Goal: Use online tool/utility: Utilize a website feature to perform a specific function

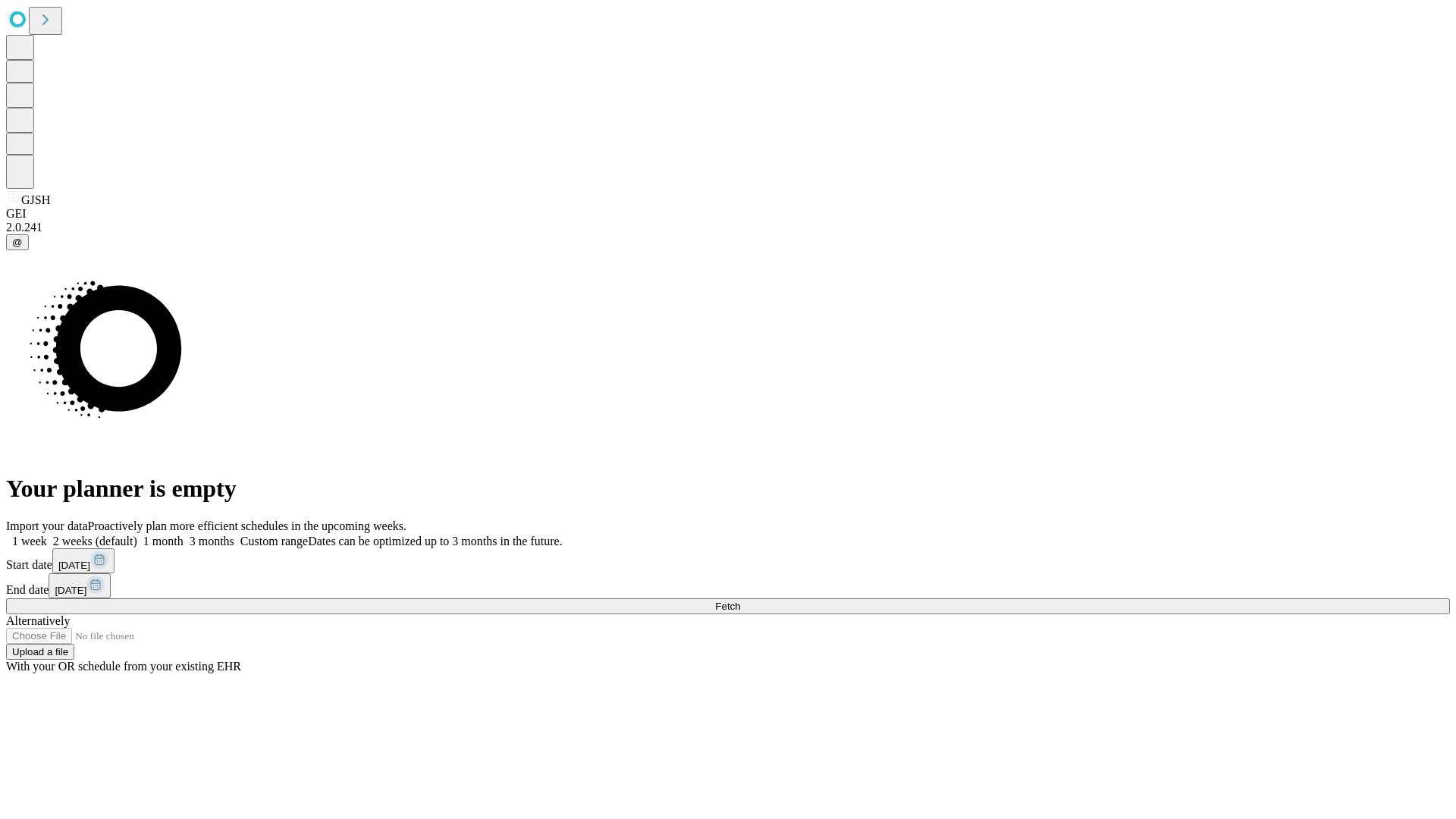
click at [741, 601] on span "Fetch" at bounding box center [728, 607] width 25 height 12
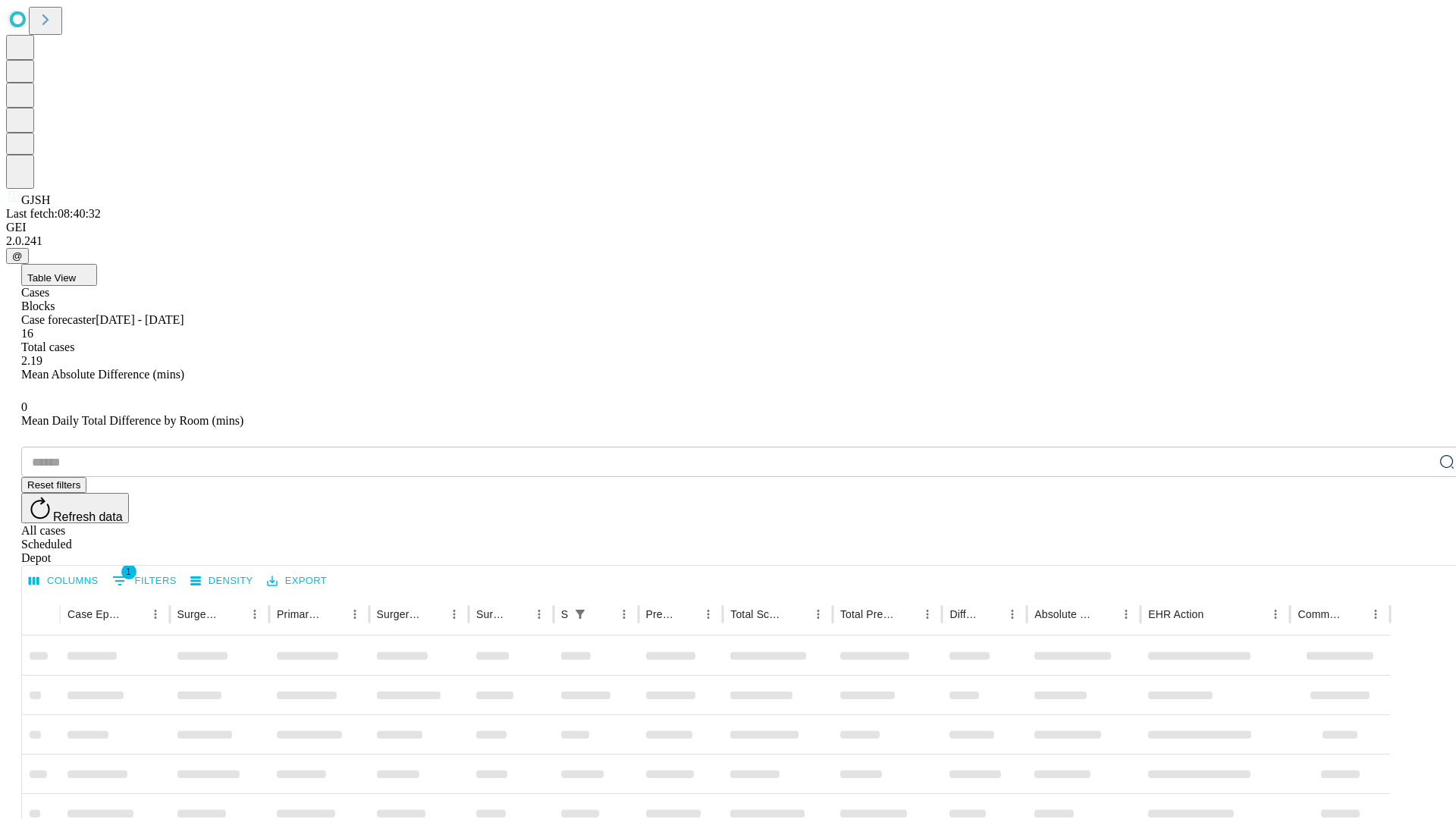
click at [76, 272] on span "Table View" at bounding box center [52, 278] width 49 height 12
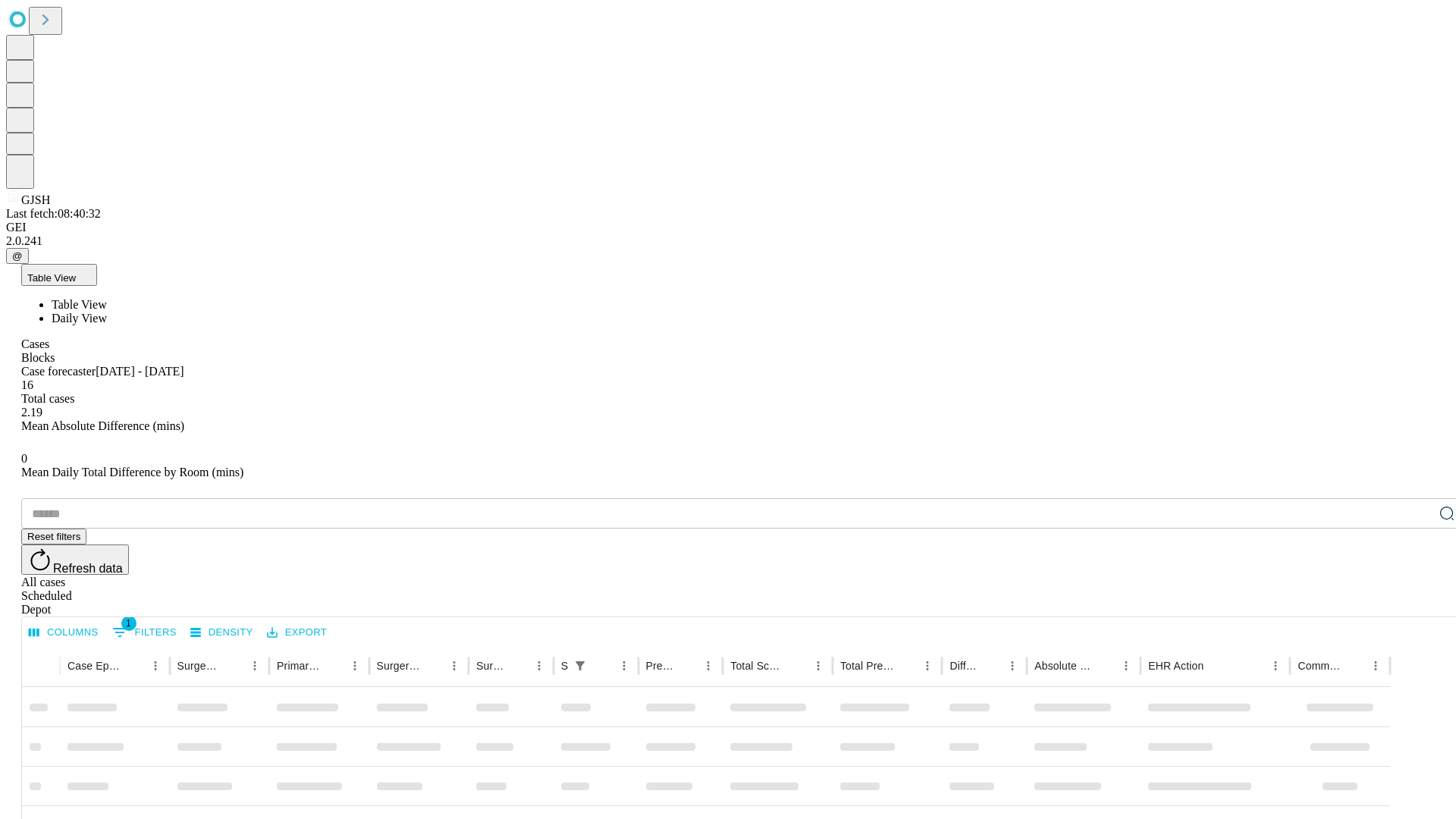
click at [107, 312] on span "Daily View" at bounding box center [79, 318] width 56 height 13
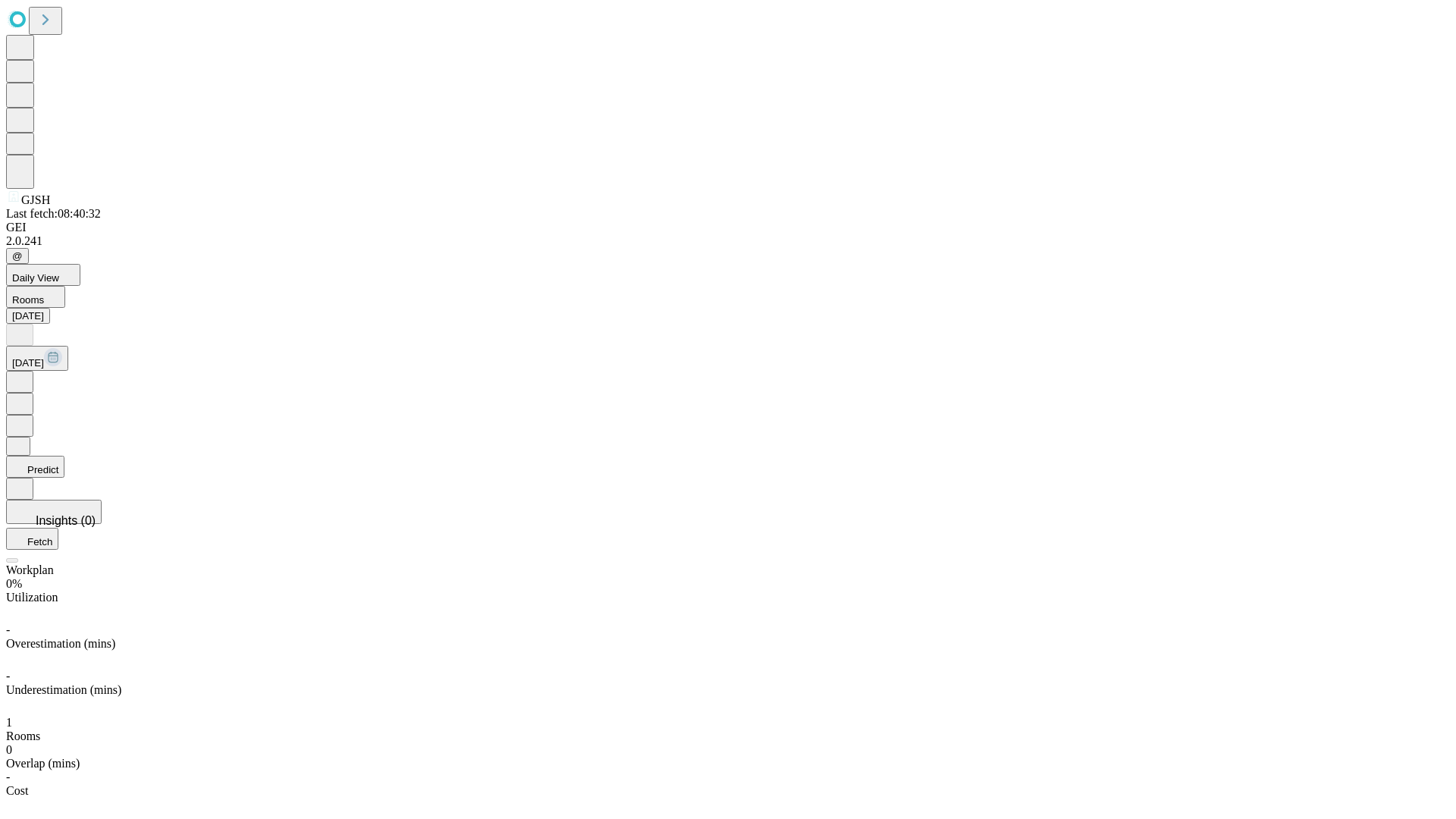
click at [65, 456] on button "Predict" at bounding box center [35, 467] width 59 height 22
